Goal: Transaction & Acquisition: Purchase product/service

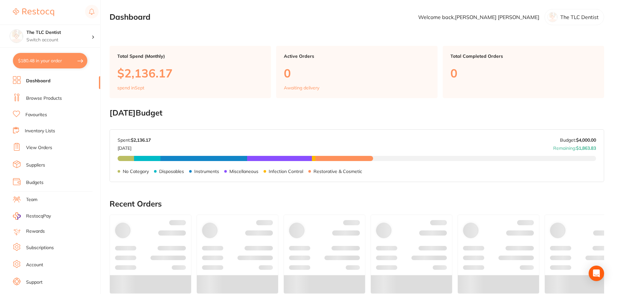
click at [41, 95] on link "Browse Products" at bounding box center [44, 98] width 36 height 6
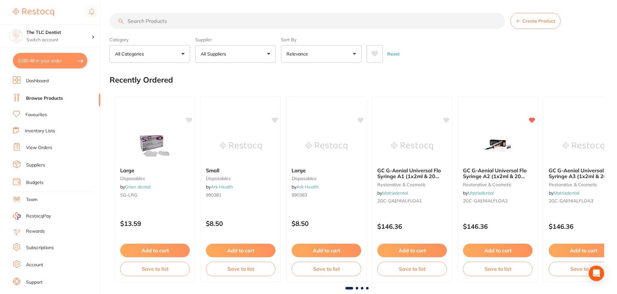
click at [214, 22] on input "search" at bounding box center [308, 21] width 396 height 16
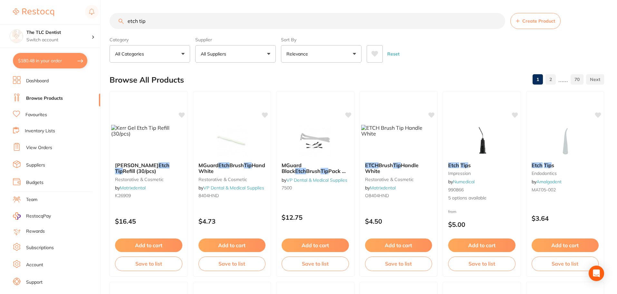
type input "etch tip"
click at [303, 52] on p "Relevance" at bounding box center [299, 54] width 24 height 6
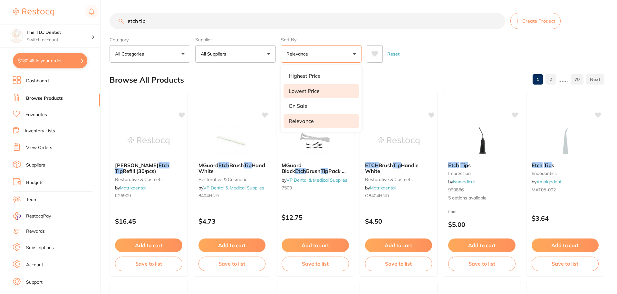
click at [313, 86] on li "Lowest Price" at bounding box center [321, 91] width 75 height 14
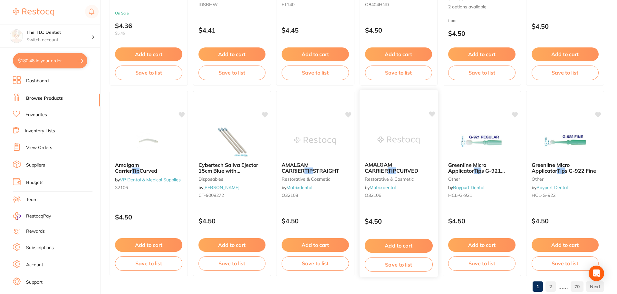
scroll to position [1540, 0]
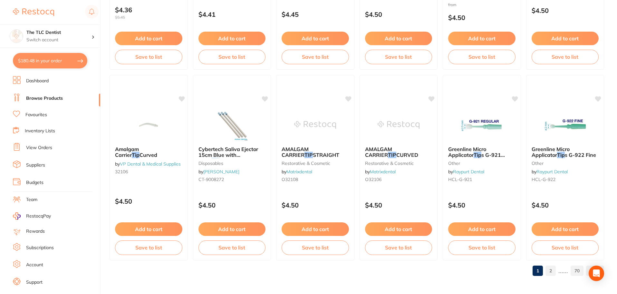
click at [547, 267] on link "2" at bounding box center [551, 270] width 10 height 13
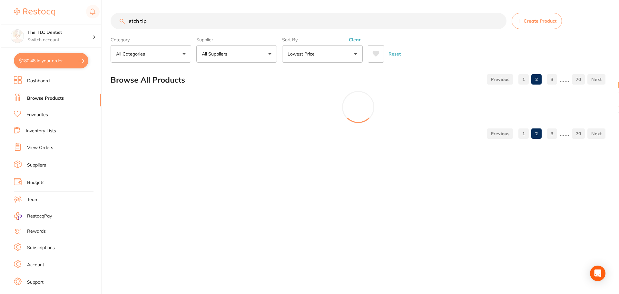
scroll to position [0, 0]
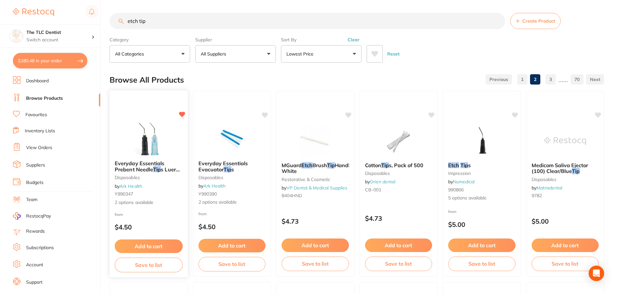
click at [152, 196] on small "Y990347" at bounding box center [149, 193] width 68 height 5
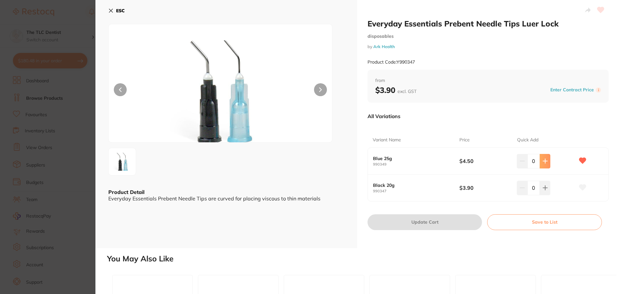
click at [543, 164] on button at bounding box center [545, 161] width 11 height 14
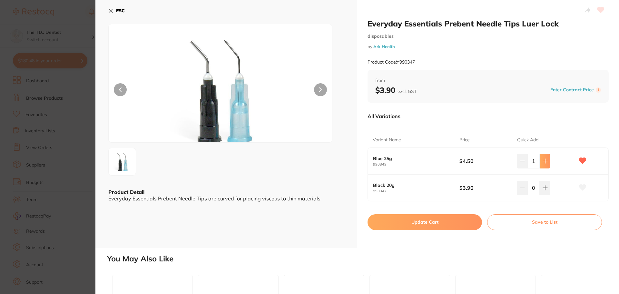
click at [546, 158] on button at bounding box center [545, 161] width 11 height 14
type input "2"
click at [451, 219] on button "Update Cart" at bounding box center [425, 221] width 114 height 15
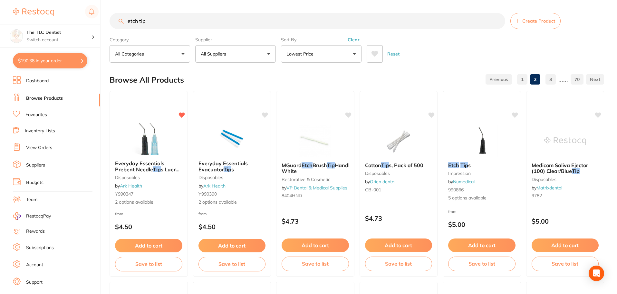
drag, startPoint x: 204, startPoint y: 24, endPoint x: 31, endPoint y: 21, distance: 173.2
click at [31, 21] on div "$190.38 The TLC Dentist Switch account The TLC Dentist $190.38 in your order Da…" at bounding box center [308, 147] width 617 height 294
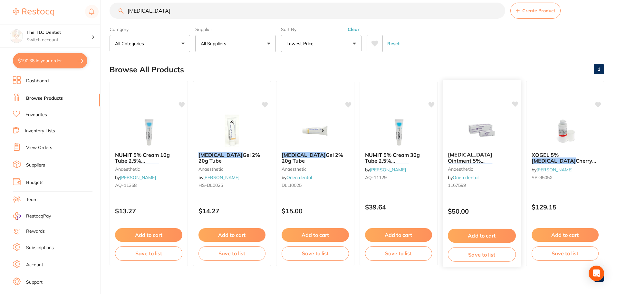
scroll to position [16, 0]
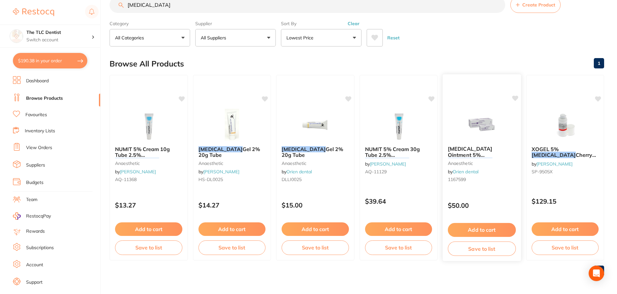
type input "[MEDICAL_DATA]"
click at [493, 169] on div "[MEDICAL_DATA] Ointment 5% [MEDICAL_DATA] 35g Tube anaesthetic by Orien dental …" at bounding box center [482, 165] width 78 height 49
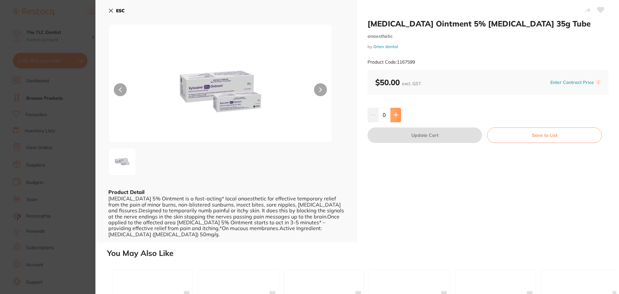
click at [398, 116] on button at bounding box center [395, 115] width 11 height 14
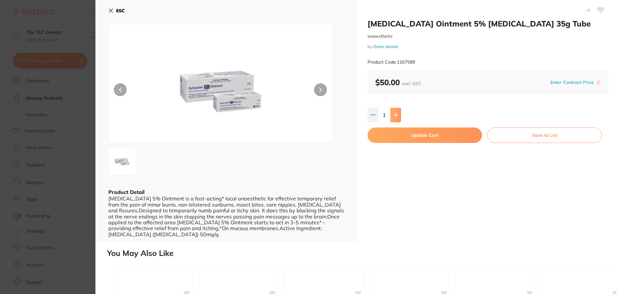
click at [397, 116] on icon at bounding box center [395, 114] width 5 height 5
type input "2"
click at [403, 135] on button "Update Cart" at bounding box center [425, 134] width 114 height 15
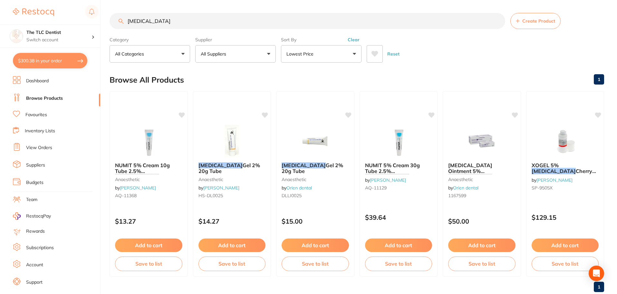
drag, startPoint x: 185, startPoint y: 23, endPoint x: 109, endPoint y: 19, distance: 76.5
click at [109, 19] on div "$300.38 The TLC Dentist Switch account The TLC Dentist $300.38 in your order Da…" at bounding box center [308, 147] width 617 height 294
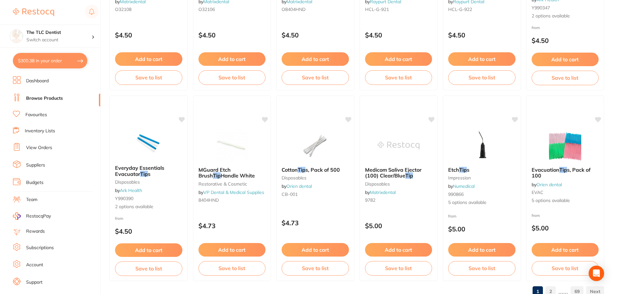
scroll to position [1540, 0]
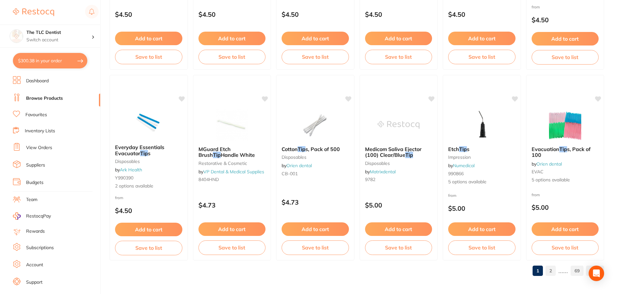
click at [555, 272] on link "2" at bounding box center [551, 270] width 10 height 13
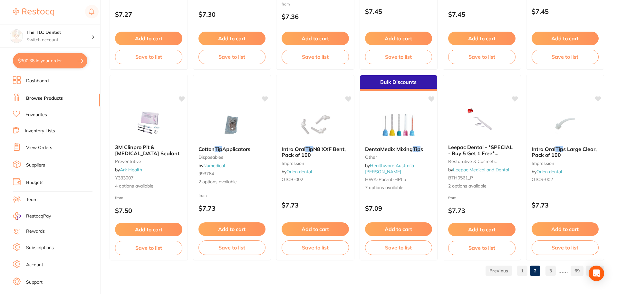
click at [554, 268] on link "3" at bounding box center [551, 270] width 10 height 13
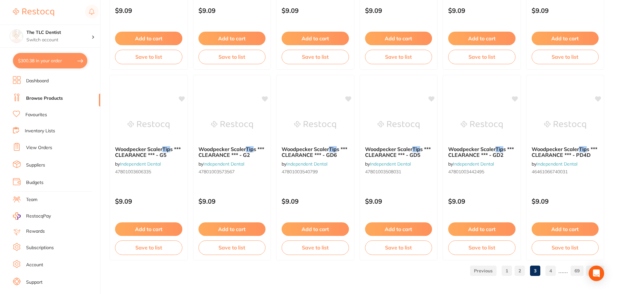
click at [553, 270] on link "4" at bounding box center [551, 270] width 10 height 13
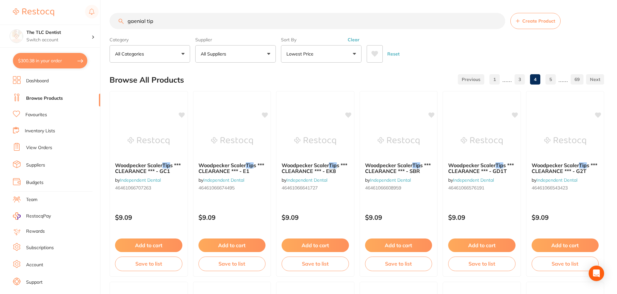
click at [147, 22] on input "gaenial tip" at bounding box center [308, 21] width 396 height 16
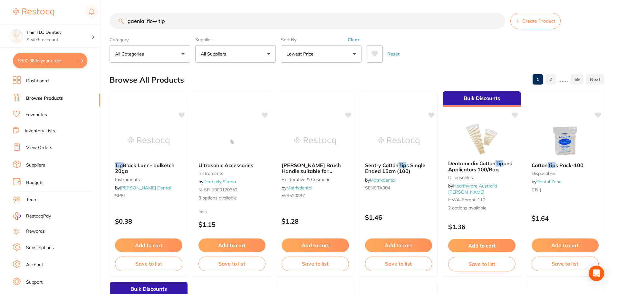
drag, startPoint x: 187, startPoint y: 28, endPoint x: 85, endPoint y: 24, distance: 102.6
click at [85, 24] on div "$300.38 The TLC Dentist Switch account The TLC Dentist $300.38 in your order Da…" at bounding box center [308, 147] width 617 height 294
paste input "GC G-Aenial Universal Flo Dispensing Tips Plastic III (30)"
drag, startPoint x: 188, startPoint y: 22, endPoint x: 127, endPoint y: 22, distance: 60.3
click at [127, 22] on input "GC G-Aenial Universal Flo Dispensing Tips Plastic III (30)" at bounding box center [308, 21] width 396 height 16
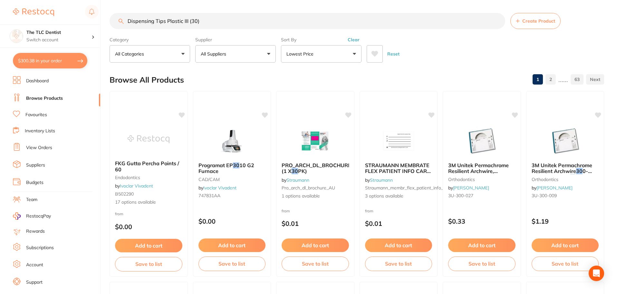
type input "Dispensing Tips Plastic III (30)"
